Goal: Transaction & Acquisition: Download file/media

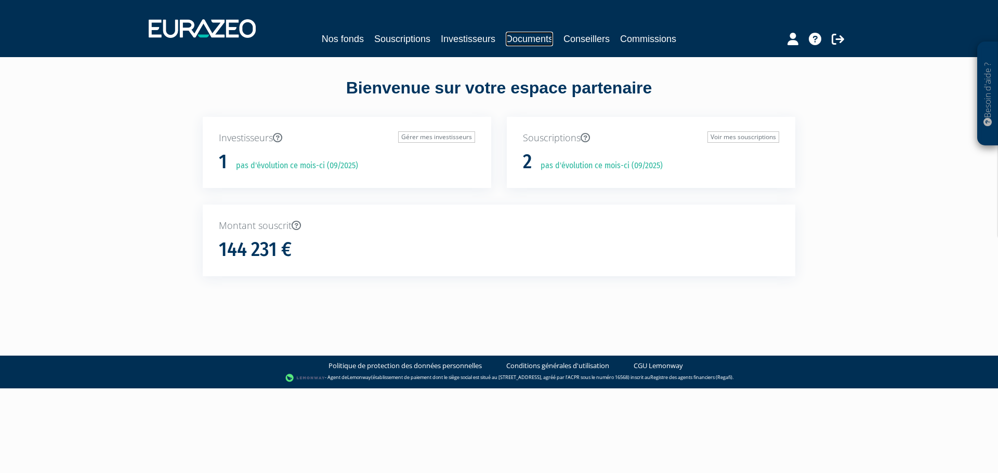
click at [540, 41] on link "Documents" at bounding box center [529, 39] width 47 height 15
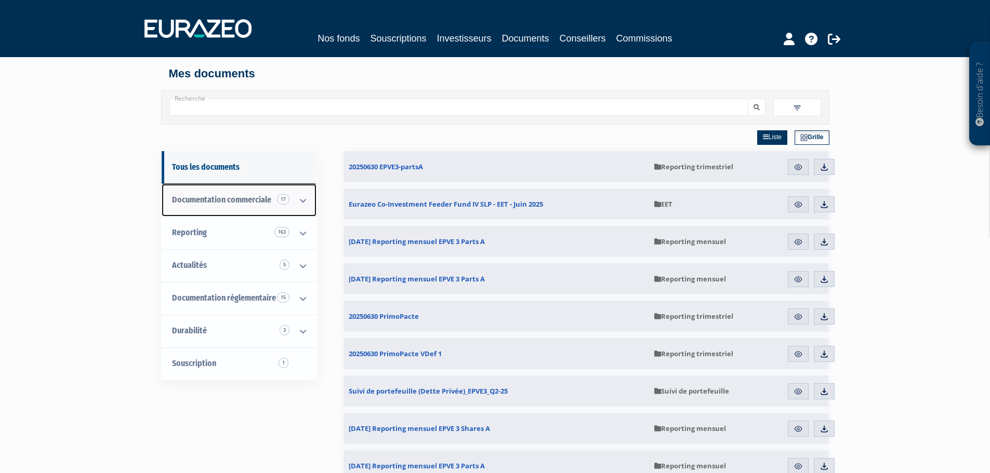
click at [301, 199] on icon at bounding box center [302, 200] width 27 height 32
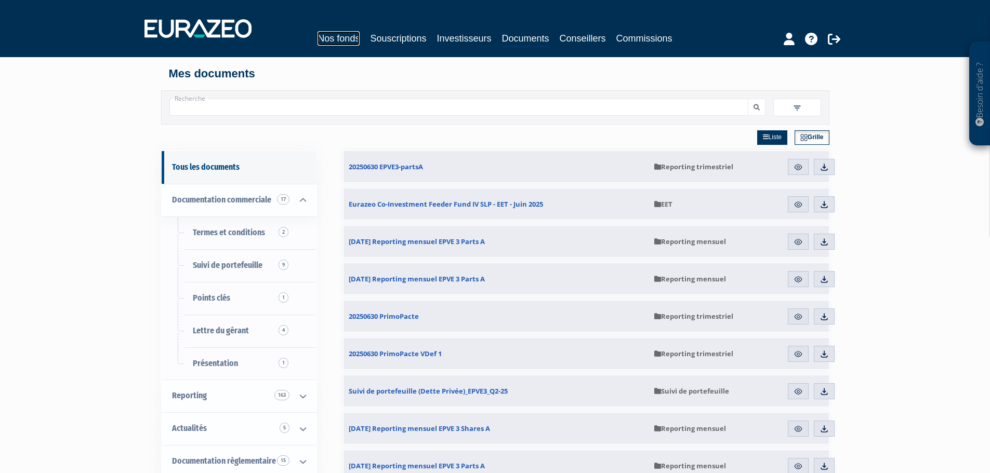
click at [349, 38] on link "Nos fonds" at bounding box center [338, 38] width 42 height 15
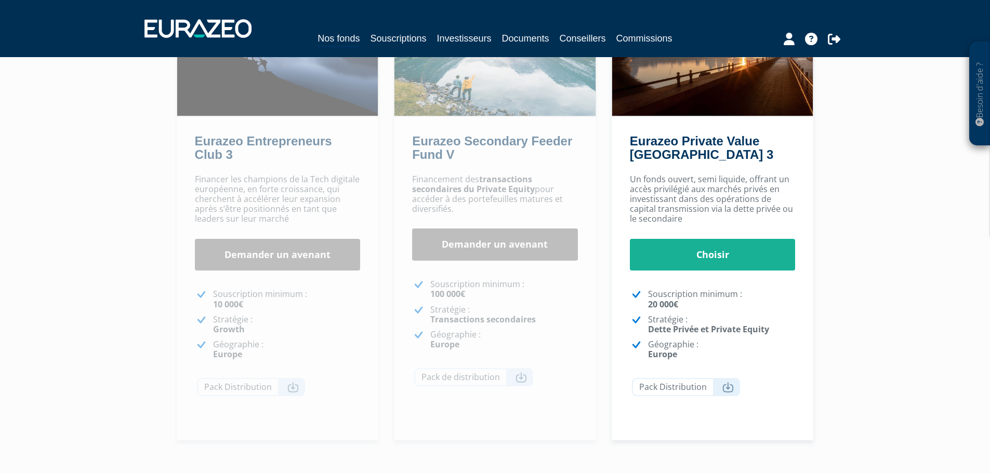
scroll to position [156, 0]
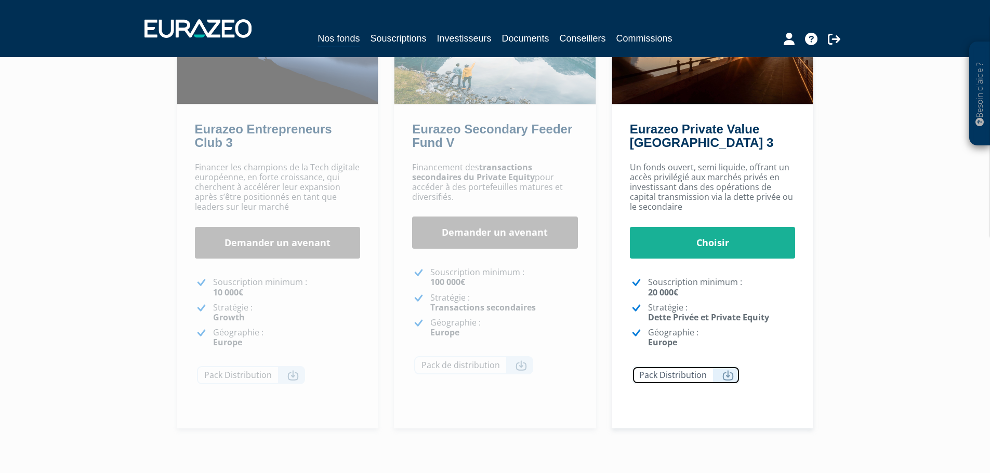
click at [703, 382] on link "Pack Distribution" at bounding box center [686, 375] width 108 height 18
click at [930, 209] on div "Besoin d'aide ? × J'ai besoin d'aide Si vous avez une question à propos du fonc…" at bounding box center [495, 162] width 990 height 637
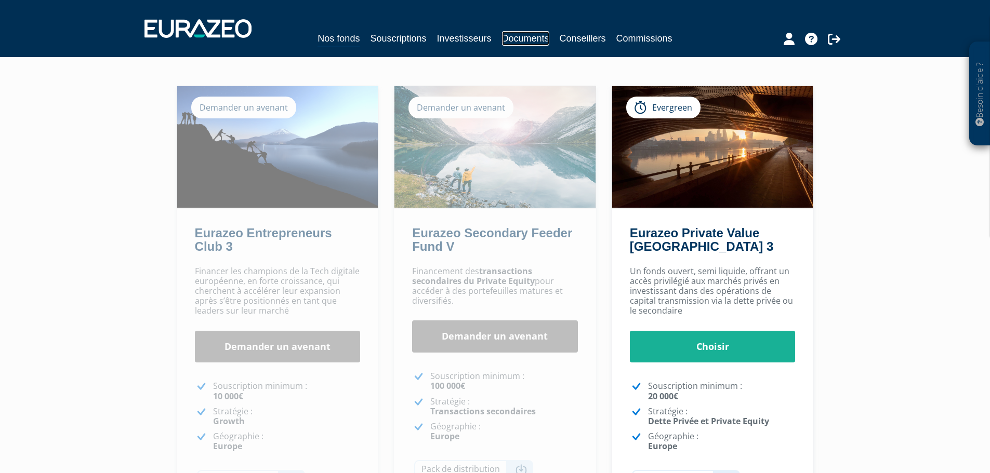
click at [515, 36] on link "Documents" at bounding box center [525, 38] width 47 height 15
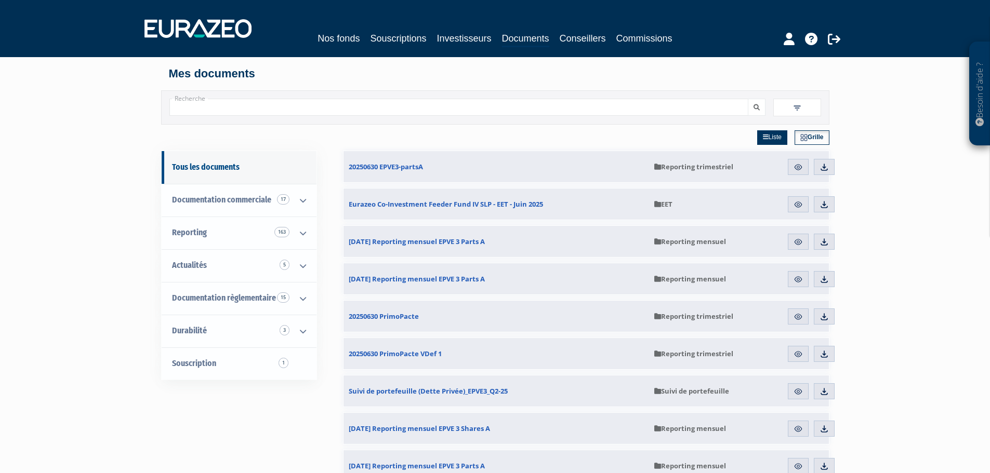
click at [793, 111] on img at bounding box center [796, 107] width 9 height 9
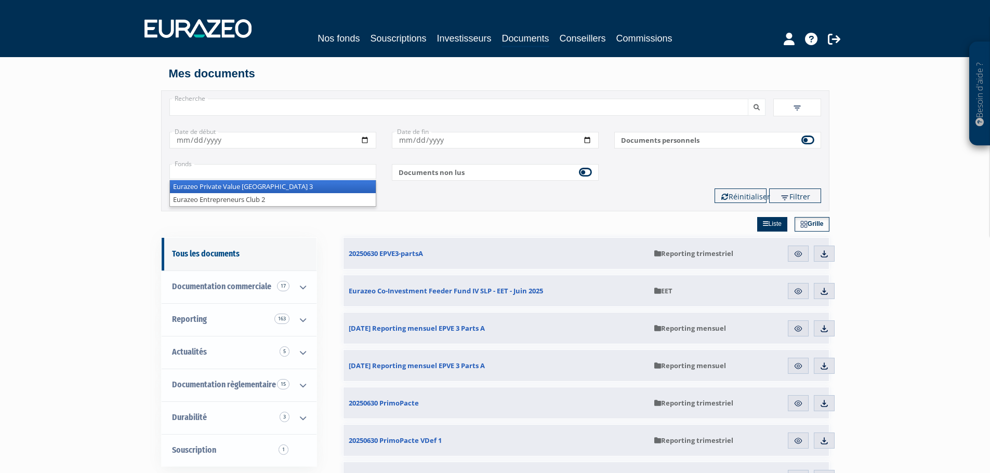
click at [281, 168] on input "text" at bounding box center [272, 171] width 207 height 15
click at [278, 190] on li "Eurazeo Private Value Europe 3" at bounding box center [273, 186] width 206 height 13
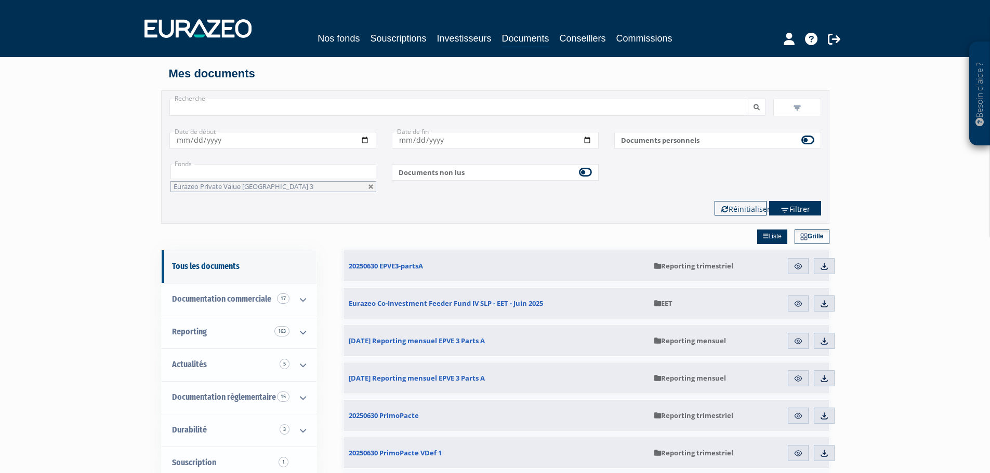
click at [798, 214] on button "Filtrer" at bounding box center [795, 208] width 52 height 15
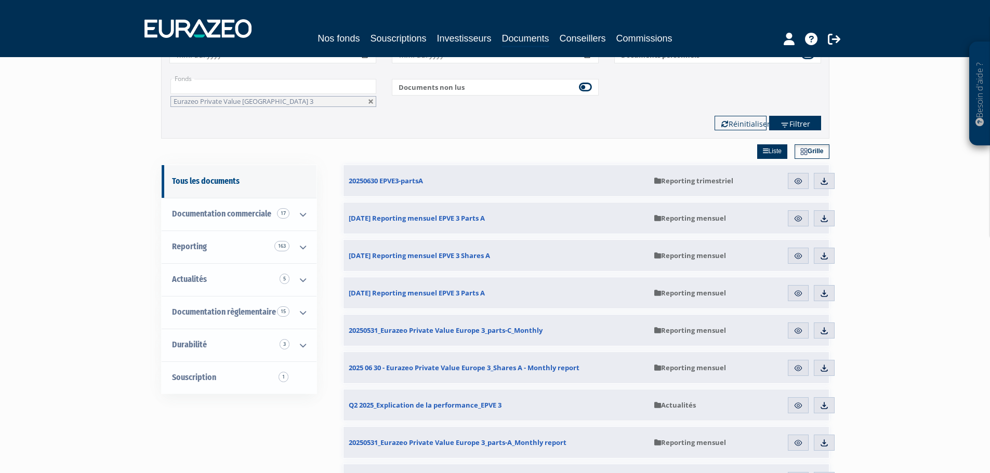
scroll to position [104, 0]
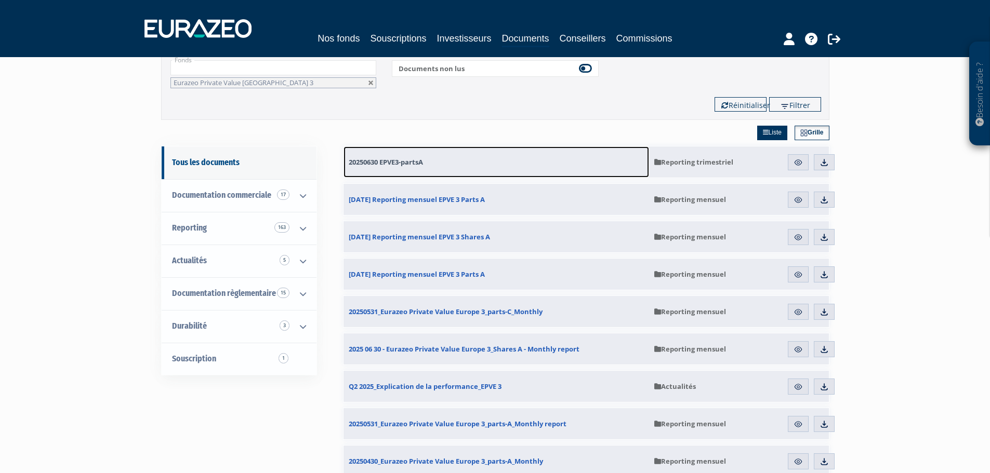
click at [433, 167] on link "20250630 EPVE3-partsA" at bounding box center [496, 162] width 306 height 31
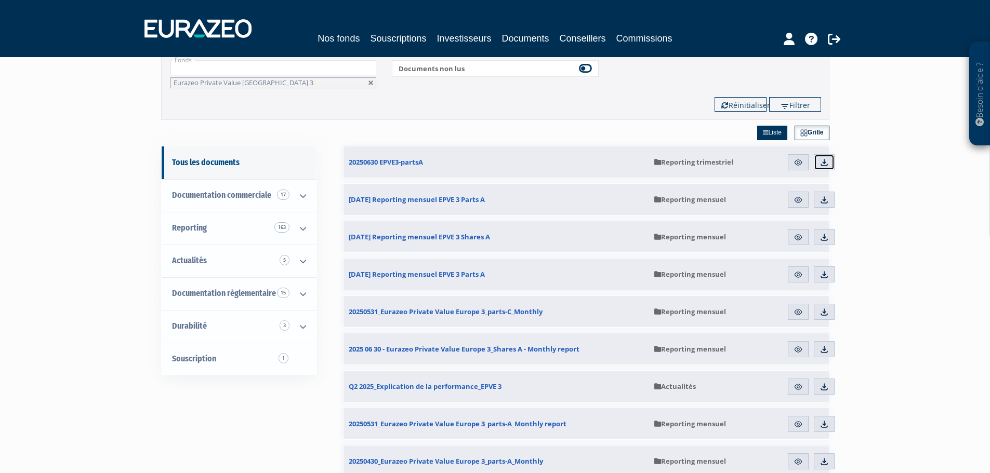
click at [818, 166] on link "Télécharger" at bounding box center [824, 162] width 21 height 17
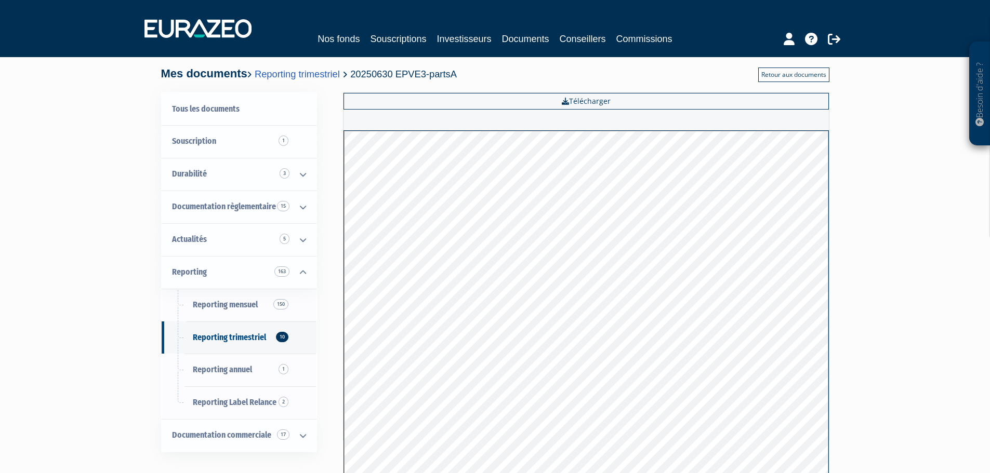
click at [789, 80] on link "Retour aux documents" at bounding box center [793, 75] width 71 height 15
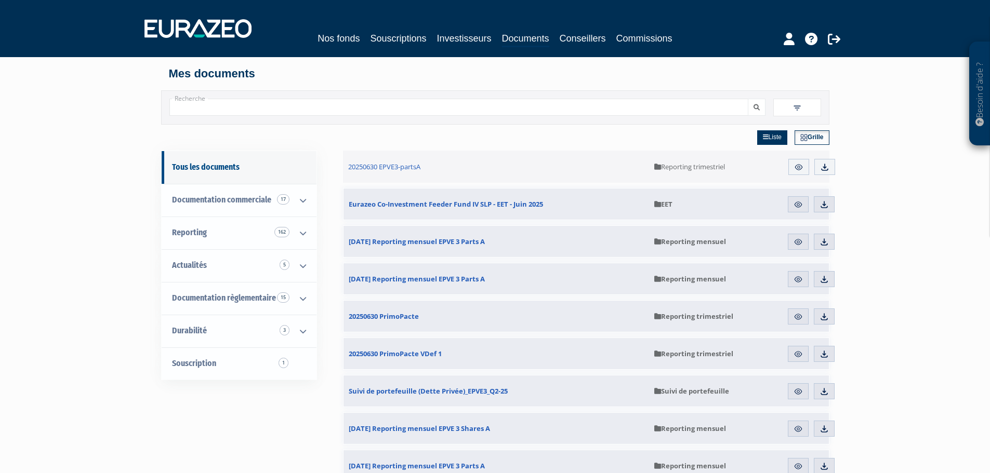
click at [799, 108] on img at bounding box center [796, 107] width 9 height 9
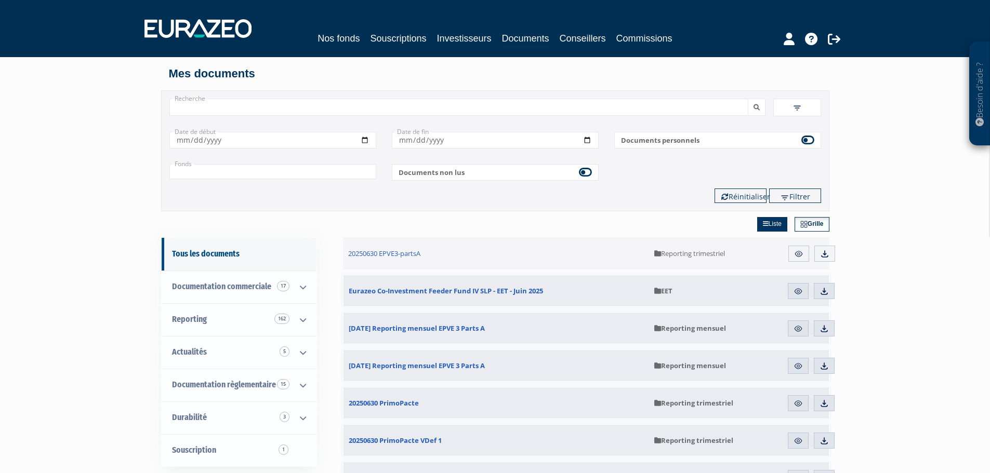
click at [324, 164] on input "text" at bounding box center [272, 171] width 207 height 15
click at [307, 187] on li "Eurazeo Private Value Europe 3" at bounding box center [273, 186] width 206 height 13
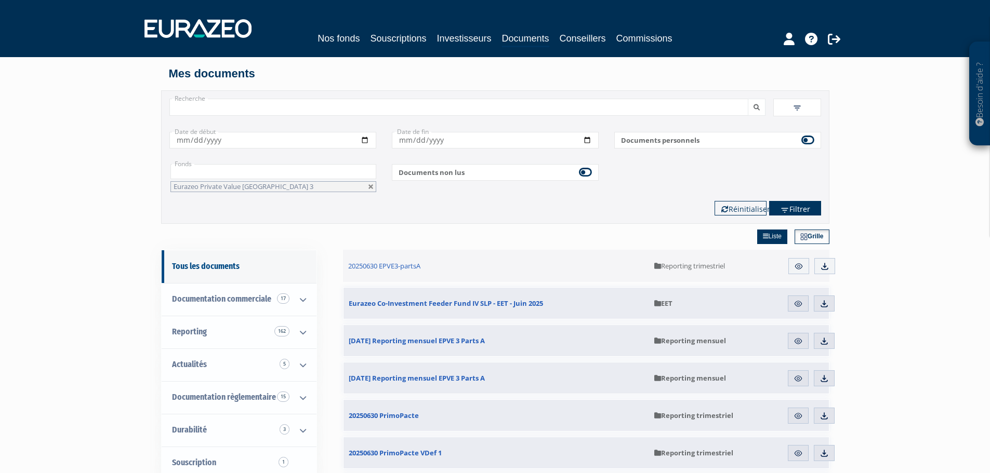
click at [786, 203] on button "Filtrer" at bounding box center [795, 208] width 52 height 15
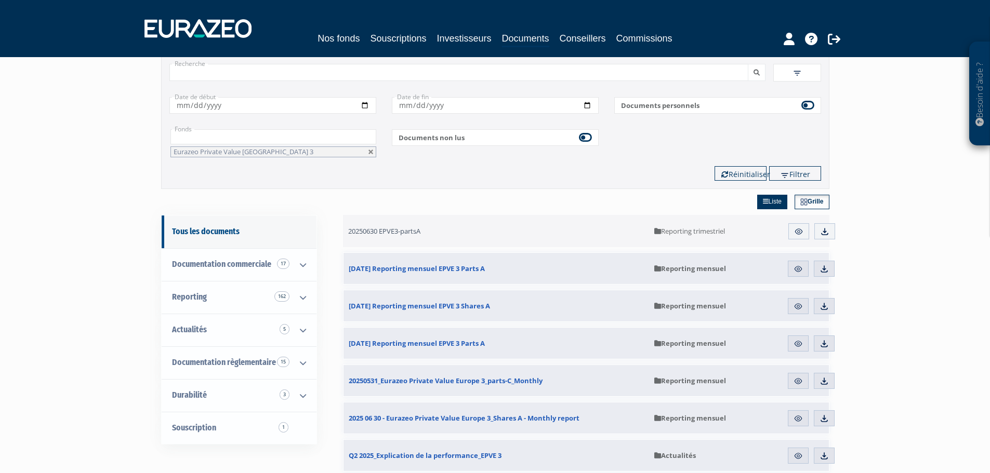
scroll to position [52, 0]
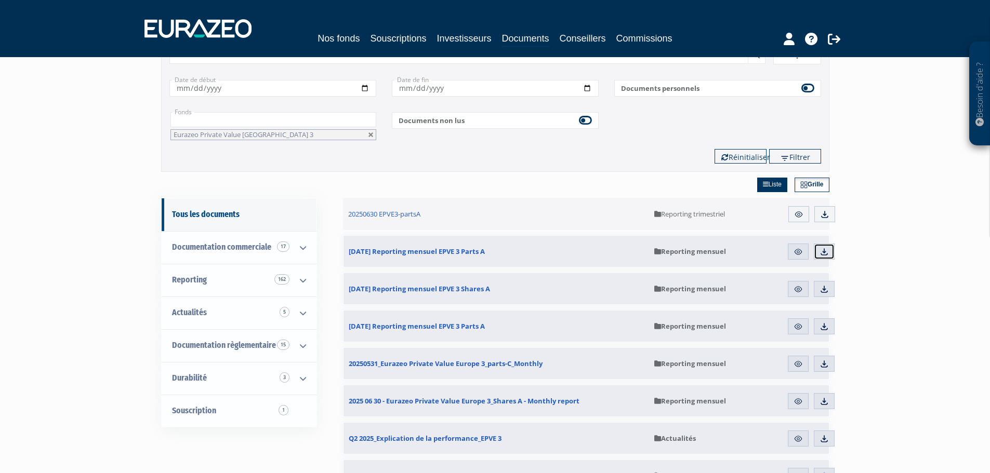
click at [828, 253] on img at bounding box center [823, 251] width 9 height 9
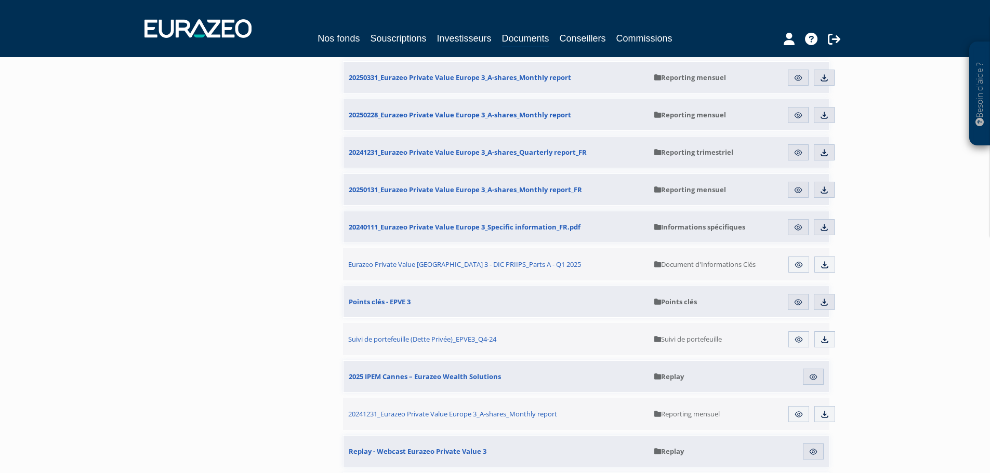
scroll to position [624, 0]
